Goal: Task Accomplishment & Management: Manage account settings

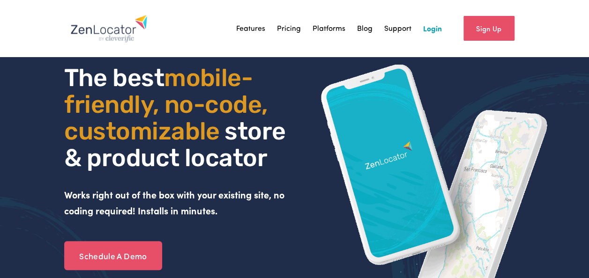
click at [442, 27] on link "Sign Up" at bounding box center [488, 28] width 51 height 25
click at [442, 33] on div "Sign Up" at bounding box center [480, 29] width 77 height 34
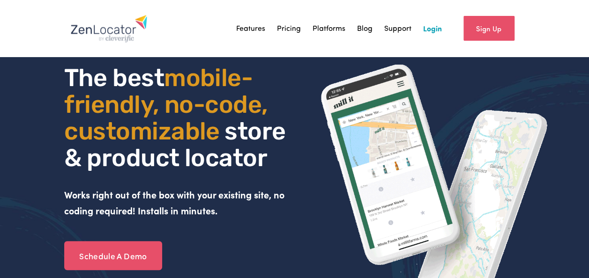
click at [439, 30] on link "Login" at bounding box center [432, 29] width 19 height 14
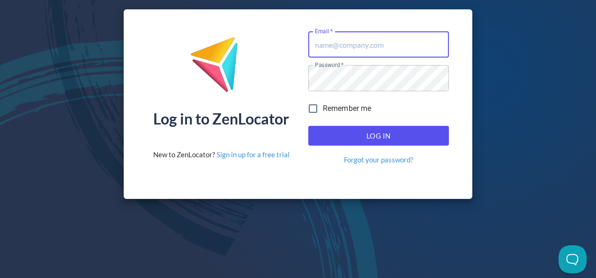
type input "[EMAIL_ADDRESS][DOMAIN_NAME]"
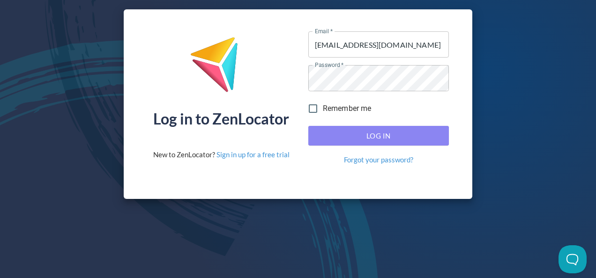
click at [365, 133] on span "Log In" at bounding box center [379, 136] width 120 height 12
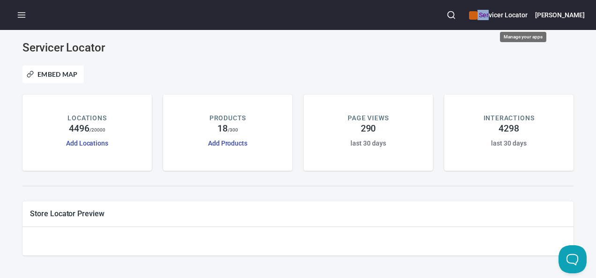
drag, startPoint x: 513, startPoint y: 16, endPoint x: 497, endPoint y: 22, distance: 17.1
click at [497, 22] on div "Servicer Locator" at bounding box center [498, 15] width 58 height 21
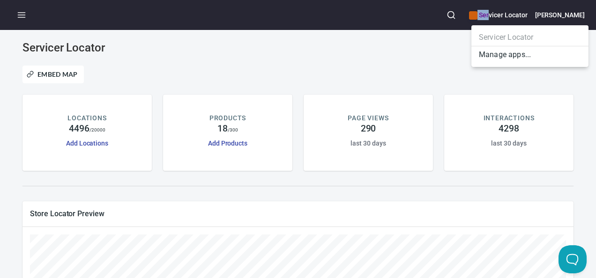
drag, startPoint x: 497, startPoint y: 22, endPoint x: 477, endPoint y: 14, distance: 22.0
click at [477, 14] on div at bounding box center [298, 139] width 596 height 278
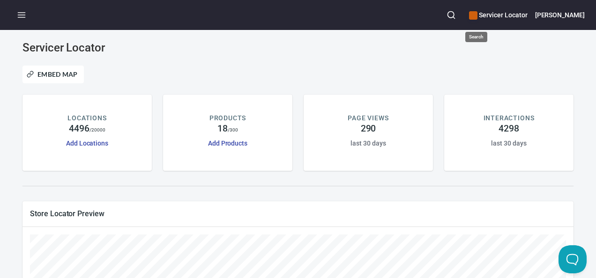
click at [456, 14] on icon "button" at bounding box center [450, 14] width 9 height 9
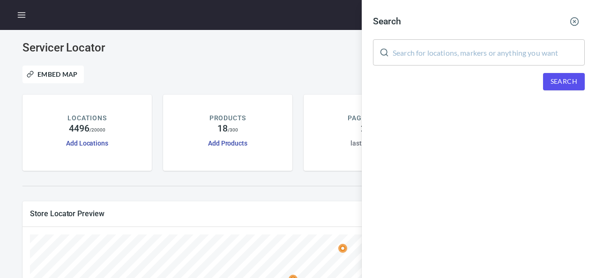
click at [476, 52] on input "text" at bounding box center [489, 52] width 192 height 26
paste input "A-Pro Services"
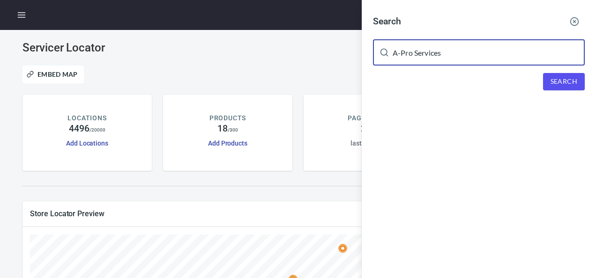
type input "A-Pro Services"
click at [567, 81] on span "Search" at bounding box center [563, 82] width 27 height 12
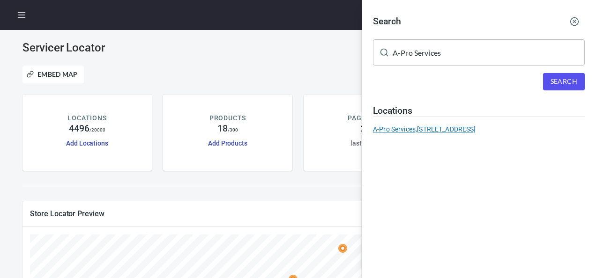
click at [456, 133] on div "A-Pro Services, [STREET_ADDRESS]" at bounding box center [479, 129] width 212 height 9
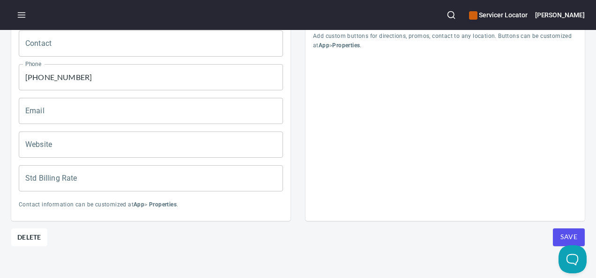
scroll to position [473, 0]
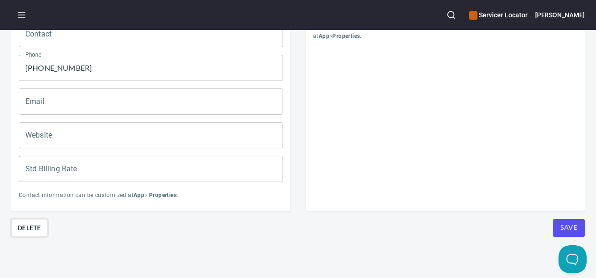
click at [25, 223] on span "Delete" at bounding box center [29, 228] width 24 height 11
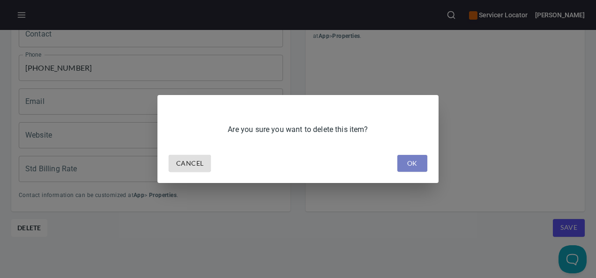
click at [414, 161] on span "OK" at bounding box center [412, 164] width 15 height 12
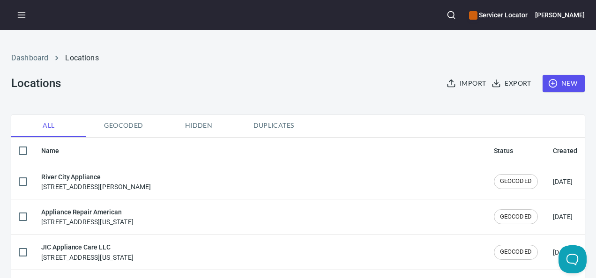
checkbox input "false"
